Goal: Use online tool/utility: Utilize a website feature to perform a specific function

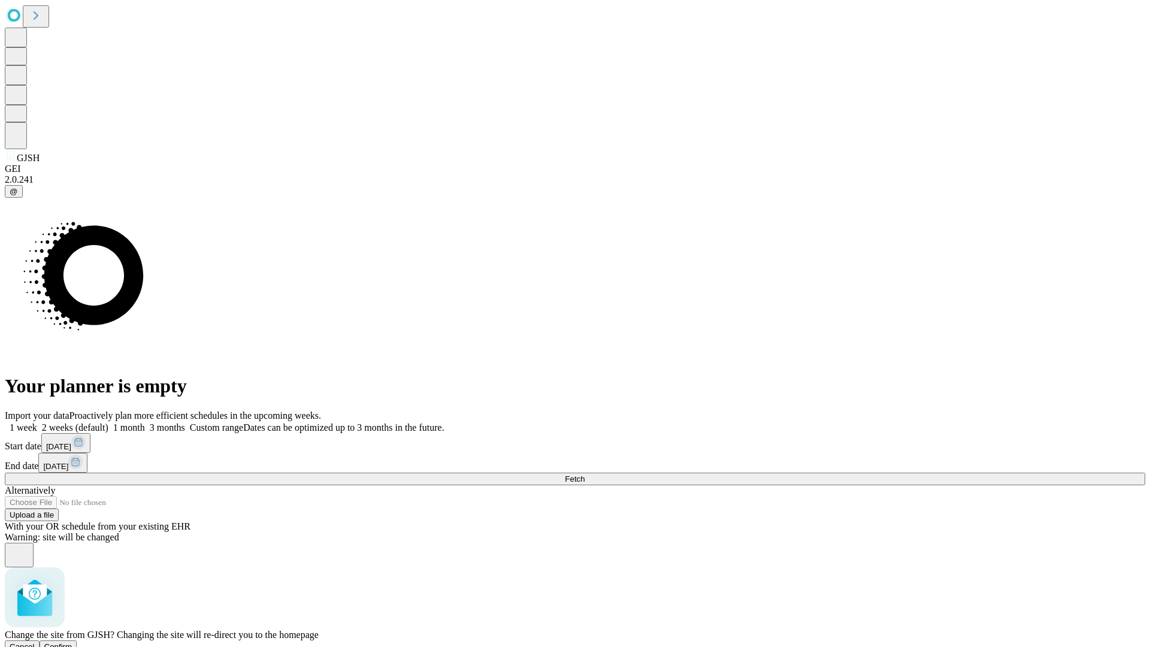
click at [72, 642] on span "Confirm" at bounding box center [58, 646] width 28 height 9
click at [108, 422] on label "2 weeks (default)" at bounding box center [72, 427] width 71 height 10
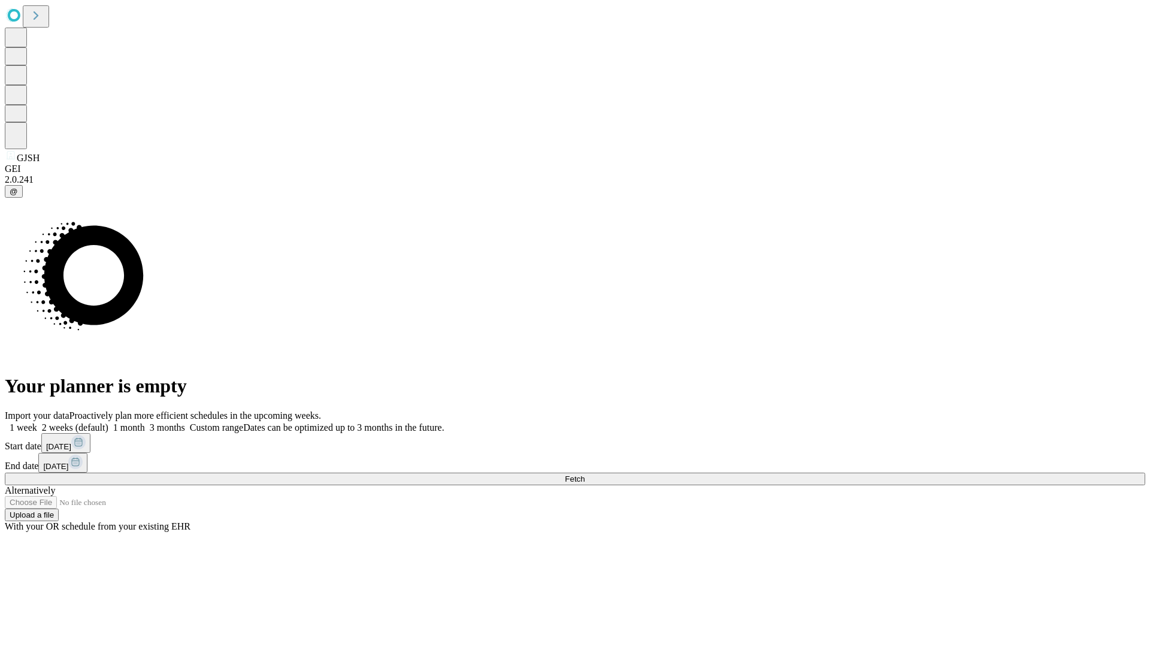
click at [584, 474] on span "Fetch" at bounding box center [575, 478] width 20 height 9
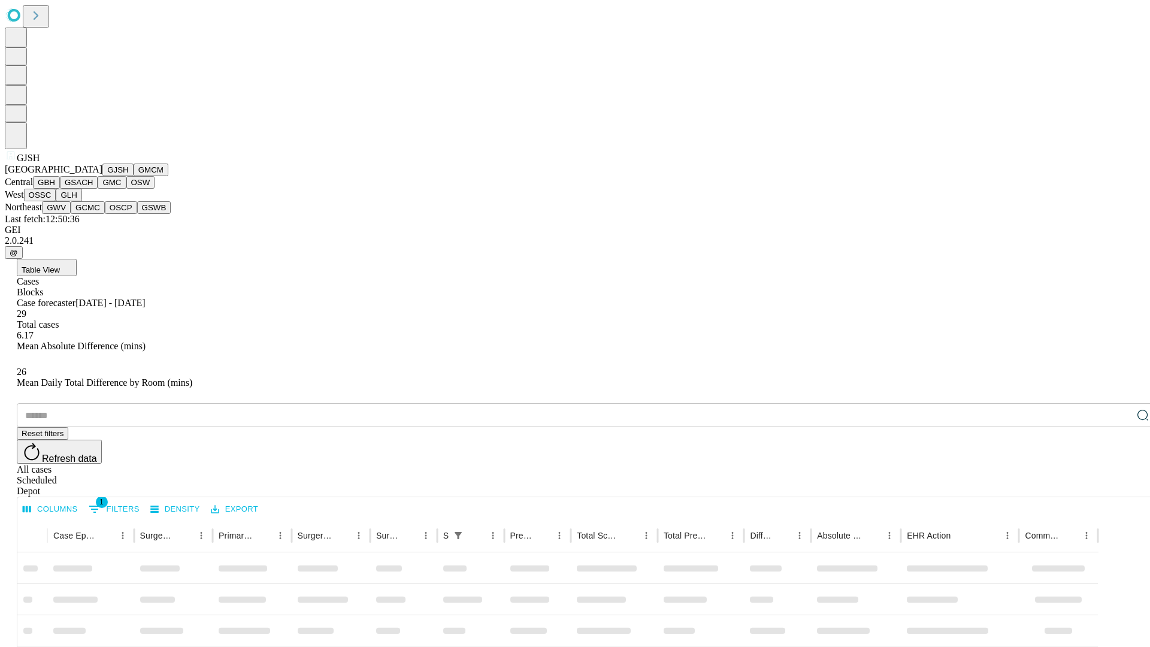
click at [134, 176] on button "GMCM" at bounding box center [151, 169] width 35 height 13
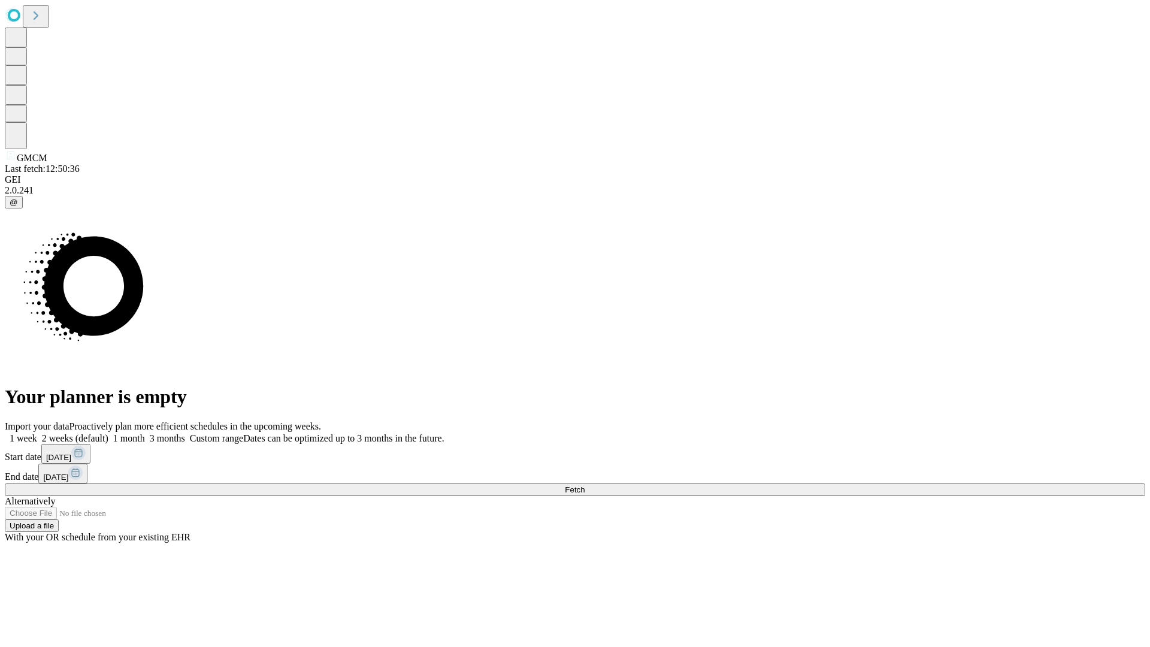
click at [584, 485] on span "Fetch" at bounding box center [575, 489] width 20 height 9
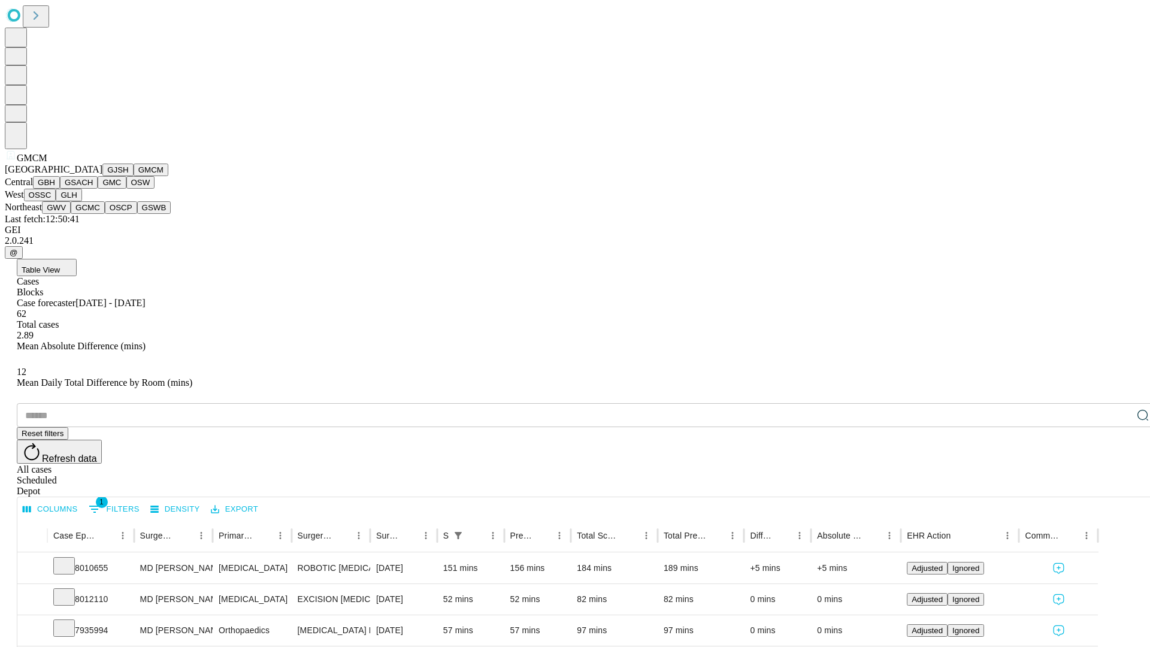
click at [60, 189] on button "GBH" at bounding box center [46, 182] width 27 height 13
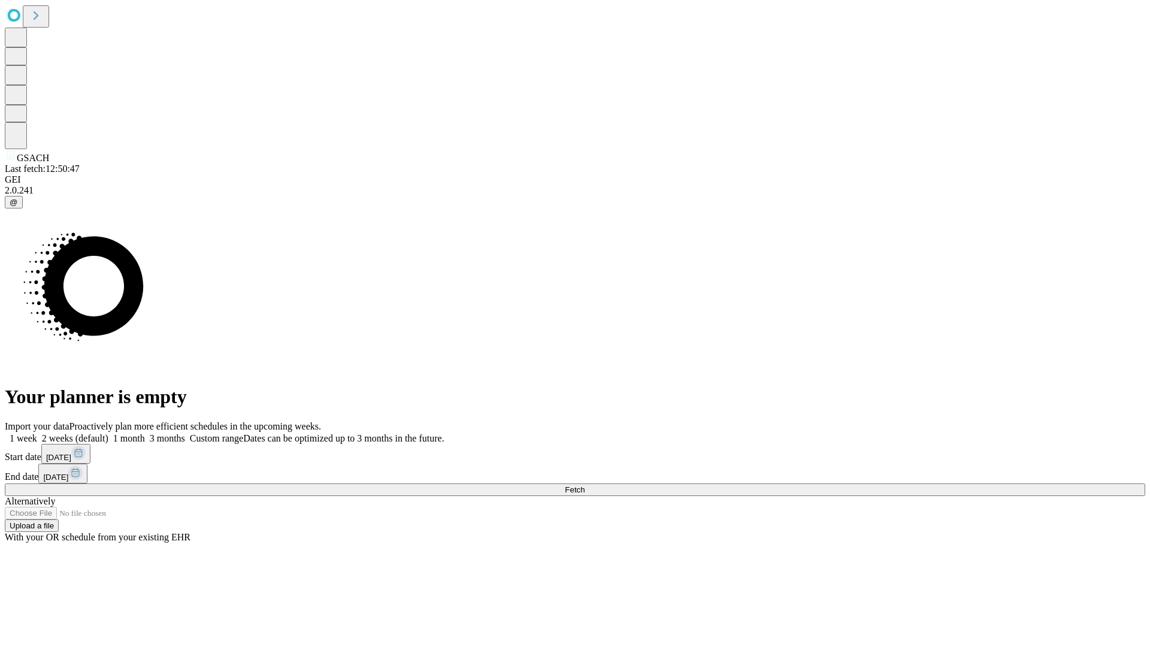
click at [108, 433] on label "2 weeks (default)" at bounding box center [72, 438] width 71 height 10
click at [584, 485] on span "Fetch" at bounding box center [575, 489] width 20 height 9
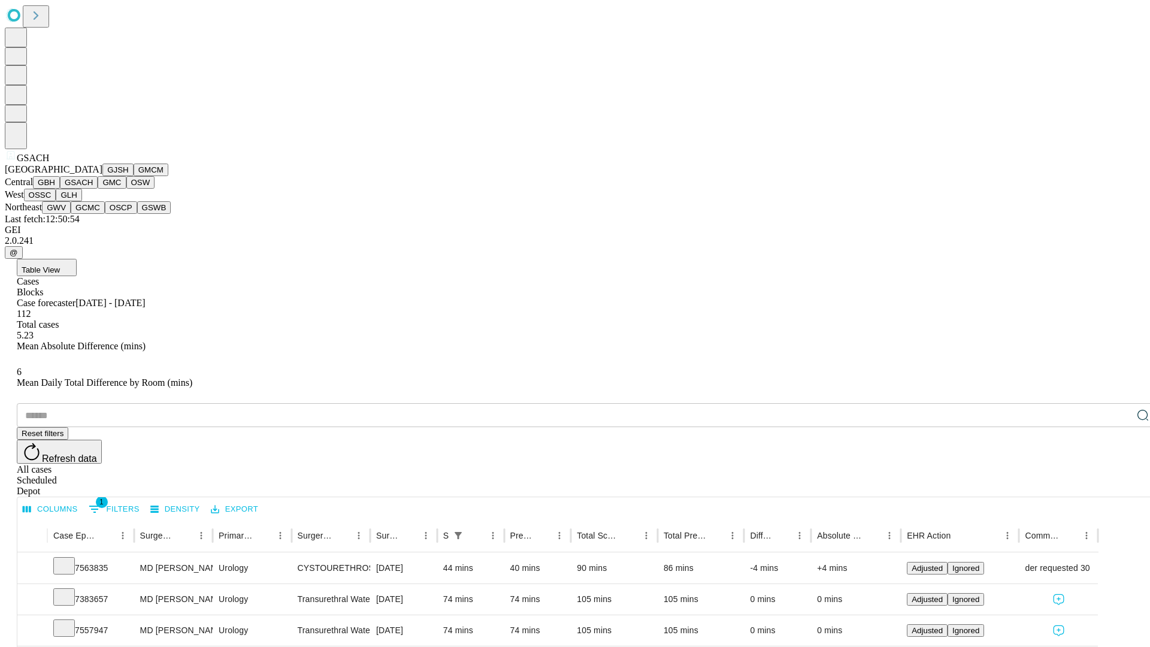
click at [98, 189] on button "GMC" at bounding box center [112, 182] width 28 height 13
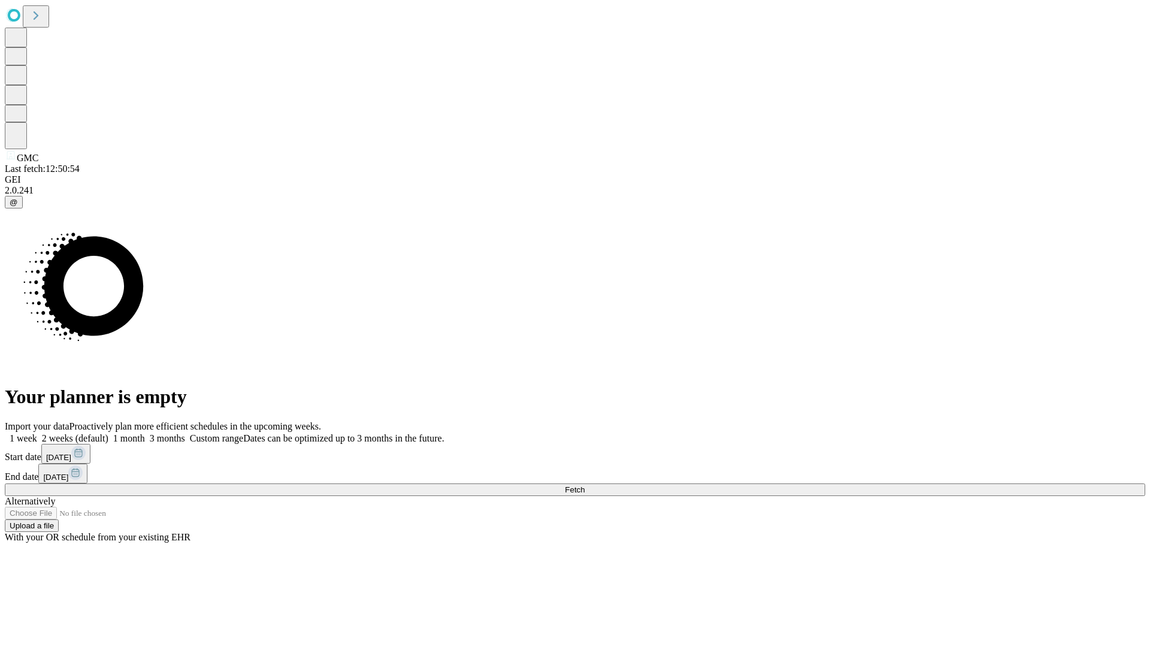
click at [108, 433] on label "2 weeks (default)" at bounding box center [72, 438] width 71 height 10
click at [584, 485] on span "Fetch" at bounding box center [575, 489] width 20 height 9
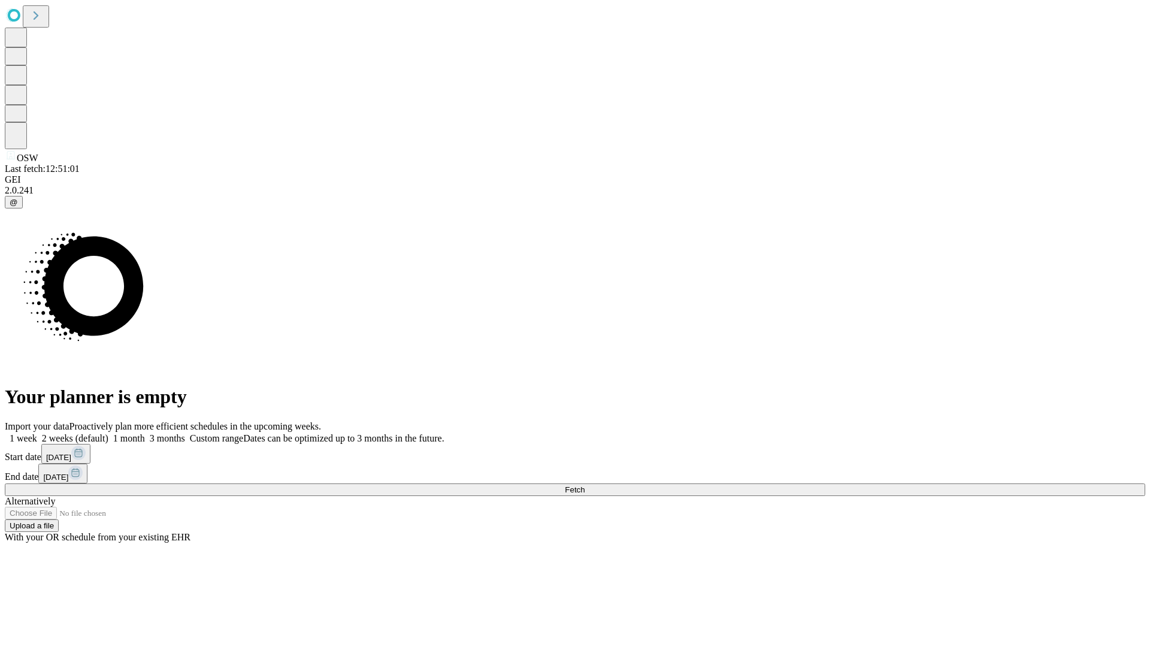
click at [108, 433] on label "2 weeks (default)" at bounding box center [72, 438] width 71 height 10
click at [584, 485] on span "Fetch" at bounding box center [575, 489] width 20 height 9
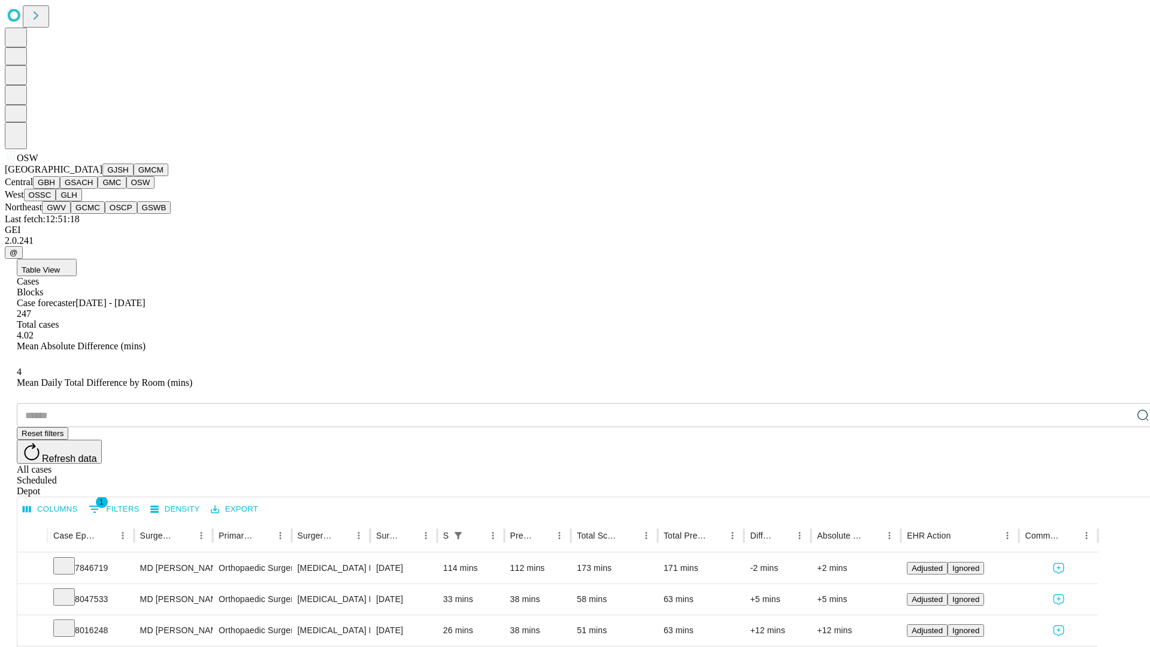
click at [56, 201] on button "OSSC" at bounding box center [40, 195] width 32 height 13
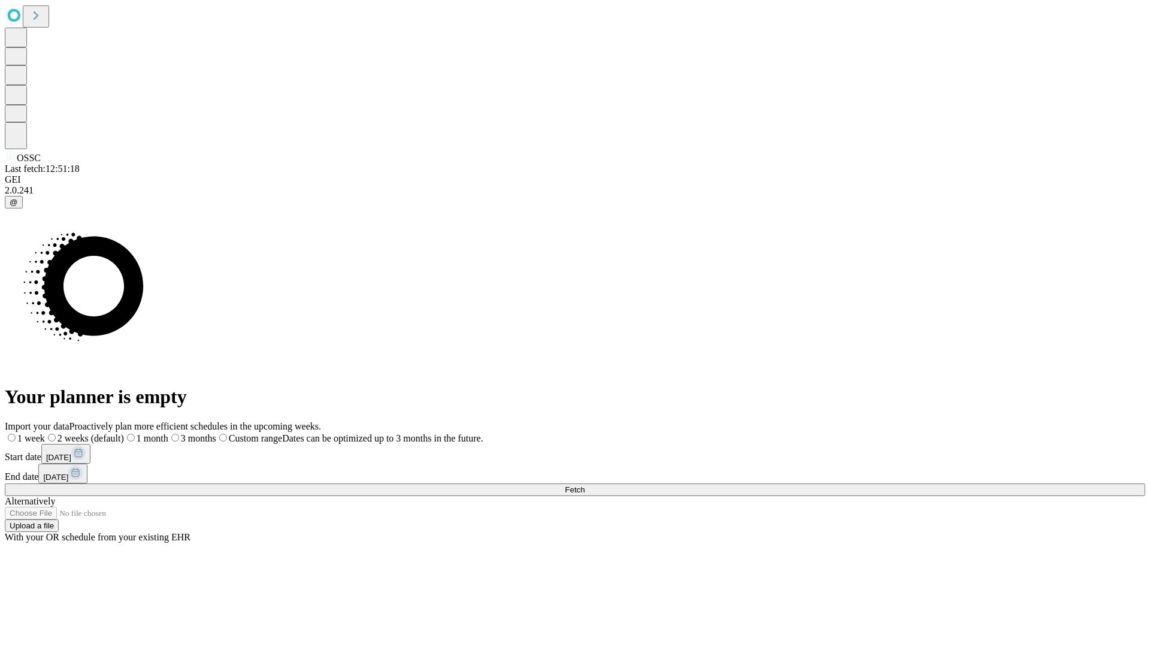
click at [124, 433] on label "2 weeks (default)" at bounding box center [84, 438] width 79 height 10
click at [584, 485] on span "Fetch" at bounding box center [575, 489] width 20 height 9
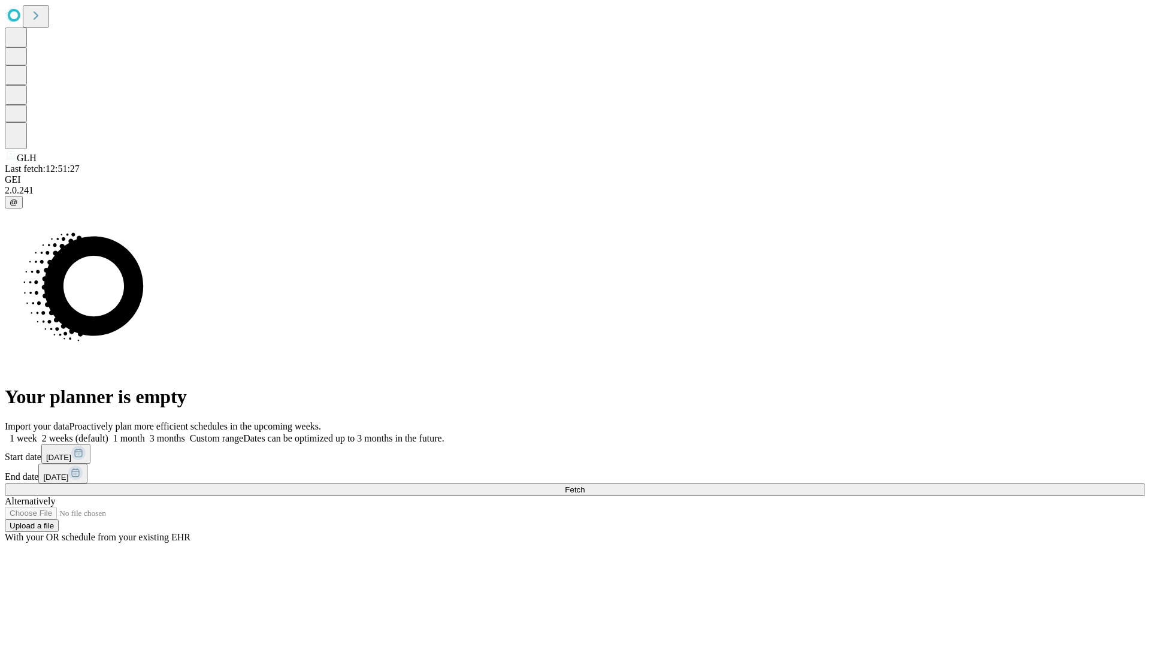
click at [108, 433] on label "2 weeks (default)" at bounding box center [72, 438] width 71 height 10
click at [584, 485] on span "Fetch" at bounding box center [575, 489] width 20 height 9
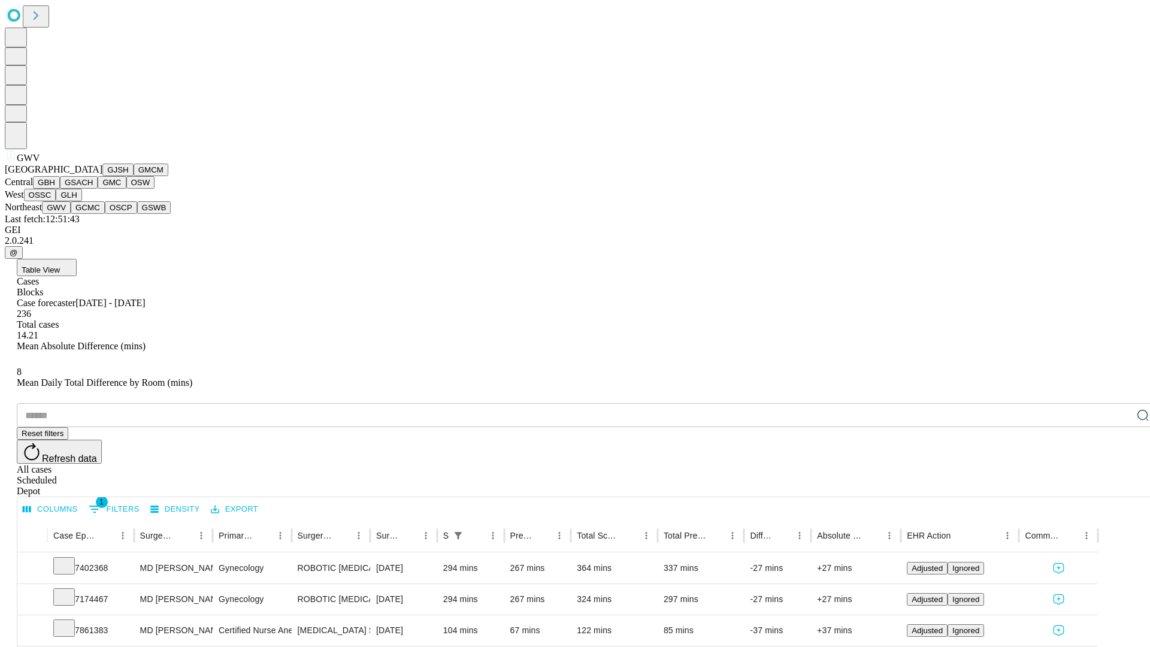
click at [93, 214] on button "GCMC" at bounding box center [88, 207] width 34 height 13
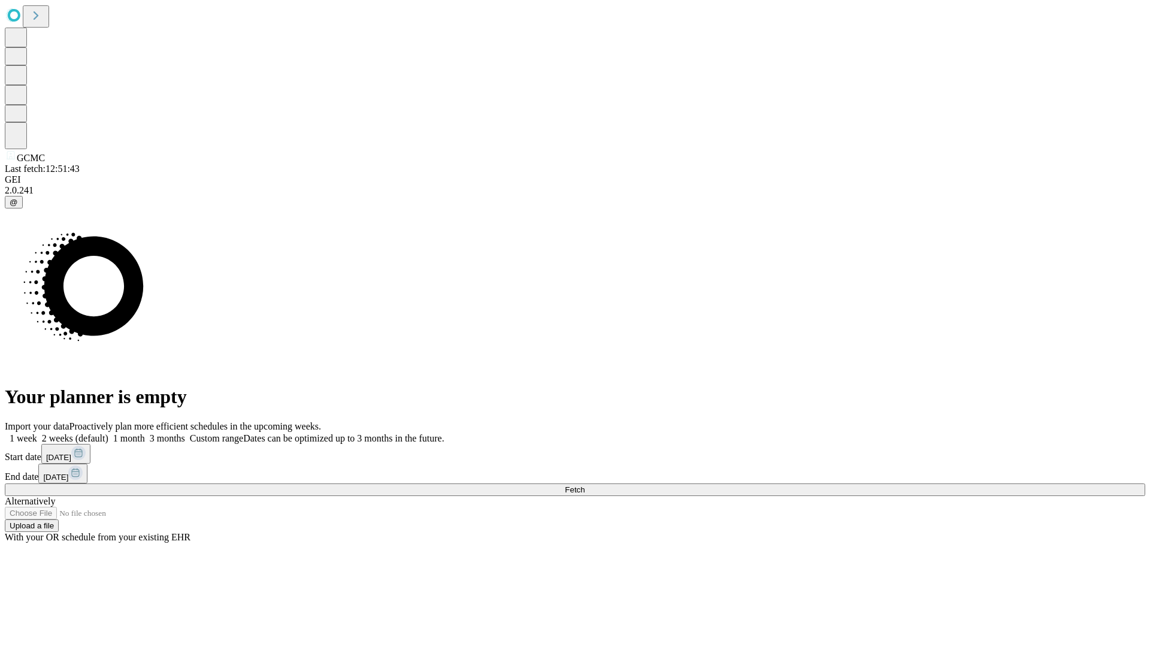
click at [584, 485] on span "Fetch" at bounding box center [575, 489] width 20 height 9
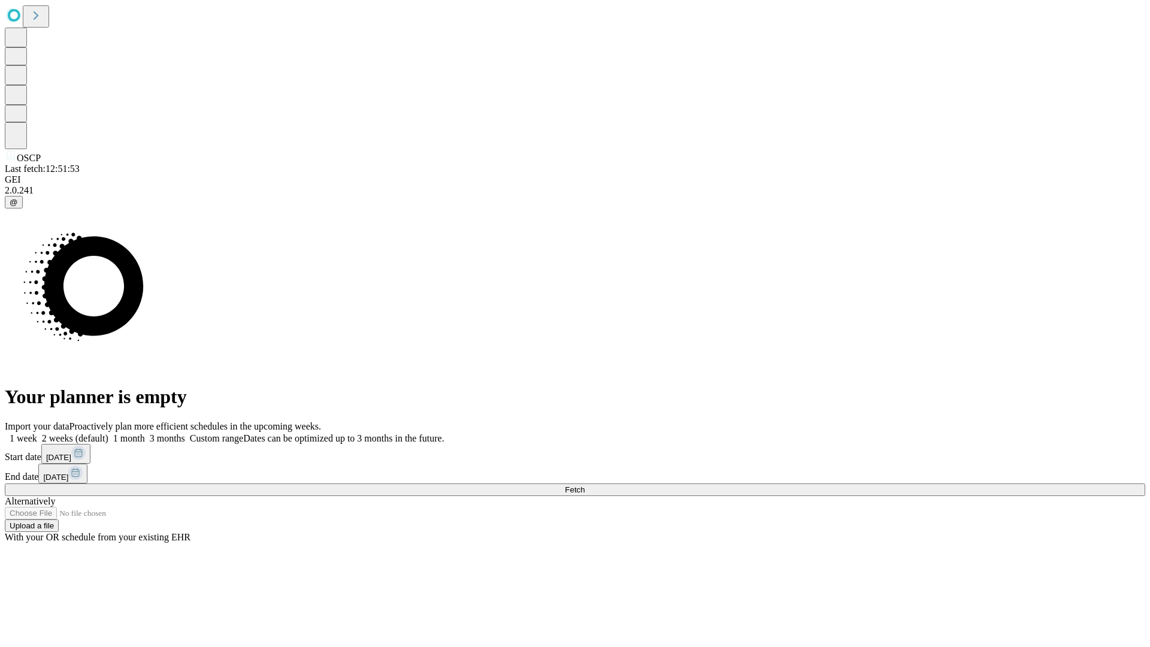
click at [108, 433] on label "2 weeks (default)" at bounding box center [72, 438] width 71 height 10
click at [584, 485] on span "Fetch" at bounding box center [575, 489] width 20 height 9
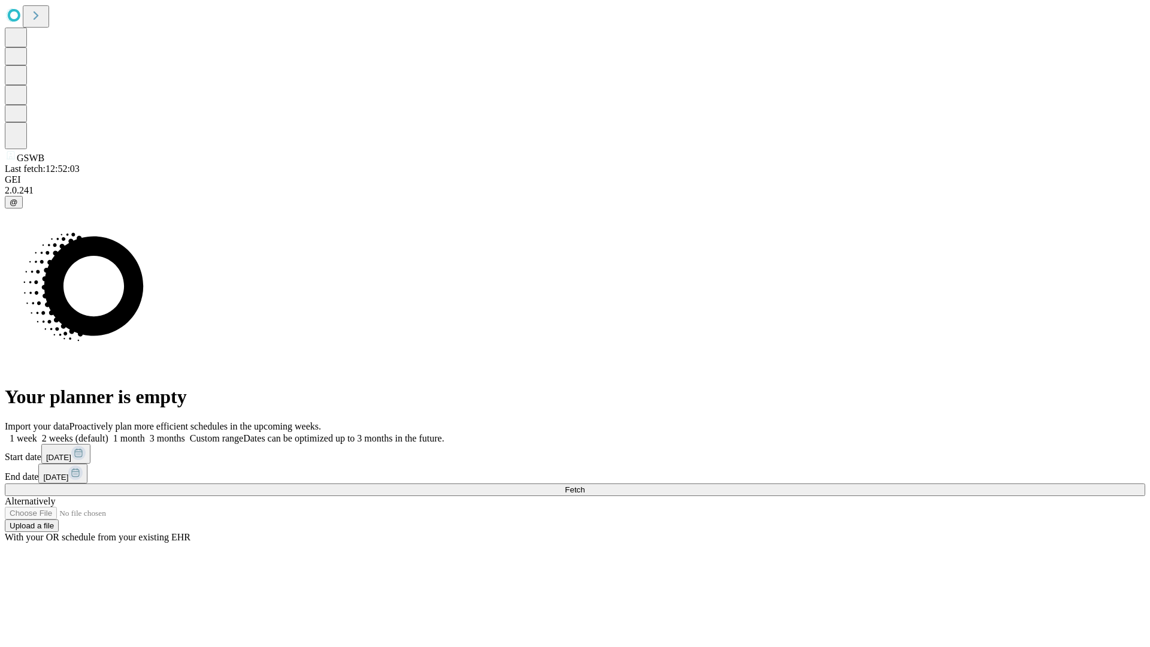
click at [108, 433] on label "2 weeks (default)" at bounding box center [72, 438] width 71 height 10
click at [584, 485] on span "Fetch" at bounding box center [575, 489] width 20 height 9
